Goal: Task Accomplishment & Management: Manage account settings

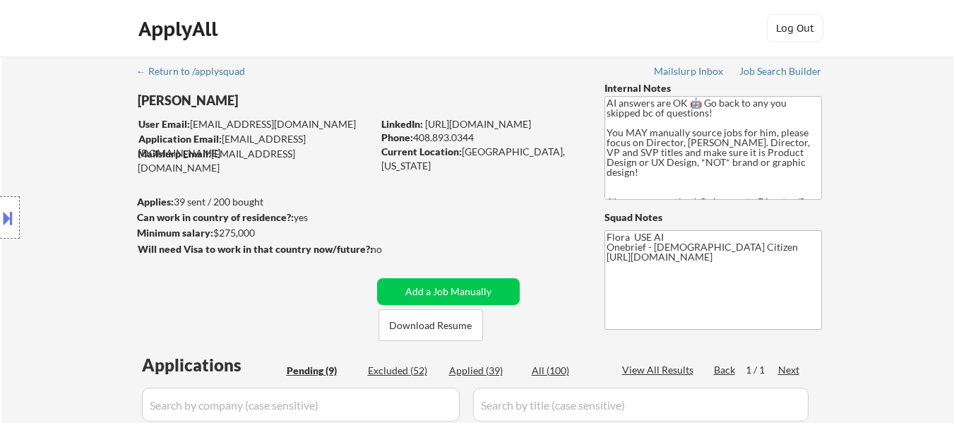
select select ""pending""
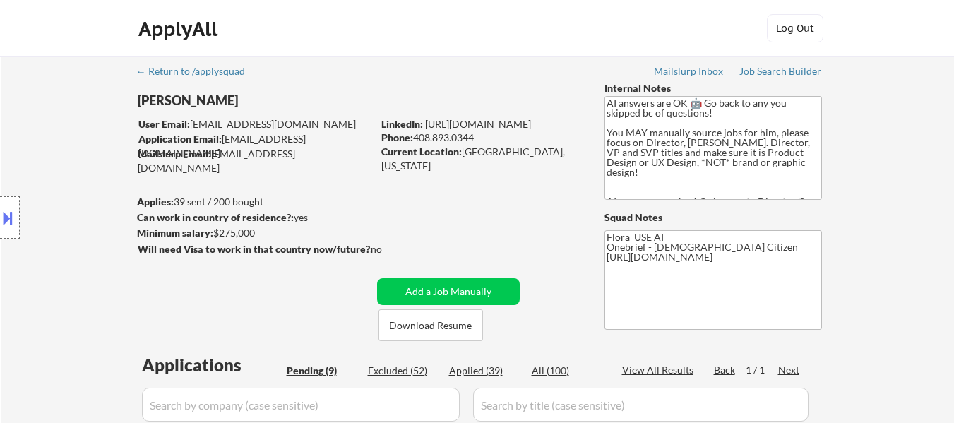
select select ""pending""
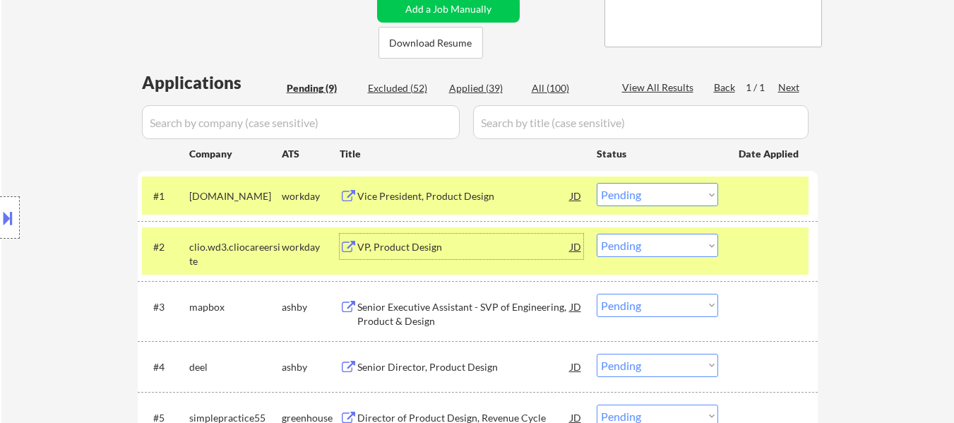
click at [643, 193] on select "Choose an option... Pending Applied Excluded (Questions) Excluded (Expired) Exc…" at bounding box center [657, 194] width 121 height 23
click at [597, 183] on select "Choose an option... Pending Applied Excluded (Questions) Excluded (Expired) Exc…" at bounding box center [657, 194] width 121 height 23
select select ""pending""
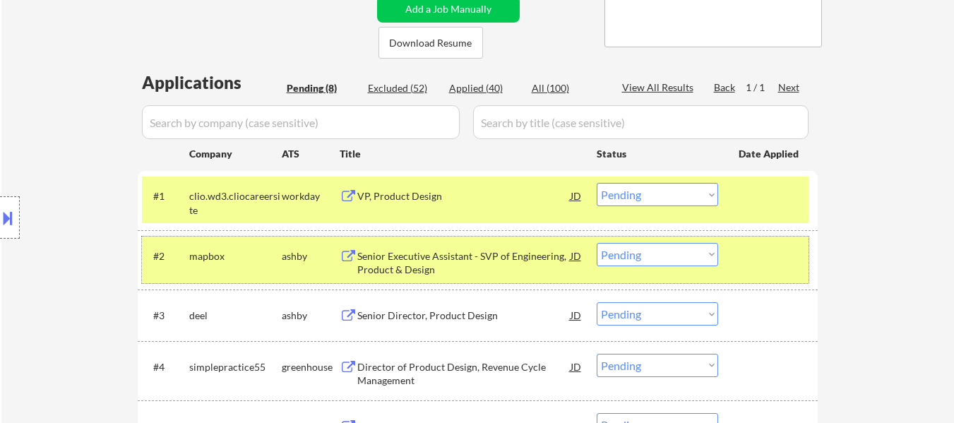
click at [751, 255] on div at bounding box center [770, 255] width 62 height 25
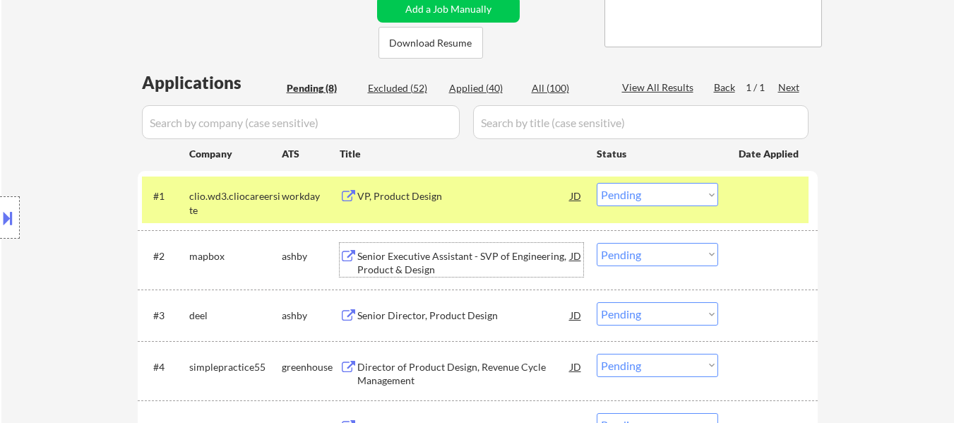
click at [462, 252] on div "Senior Executive Assistant - SVP of Engineering, Product & Design" at bounding box center [463, 263] width 213 height 28
